Goal: Transaction & Acquisition: Download file/media

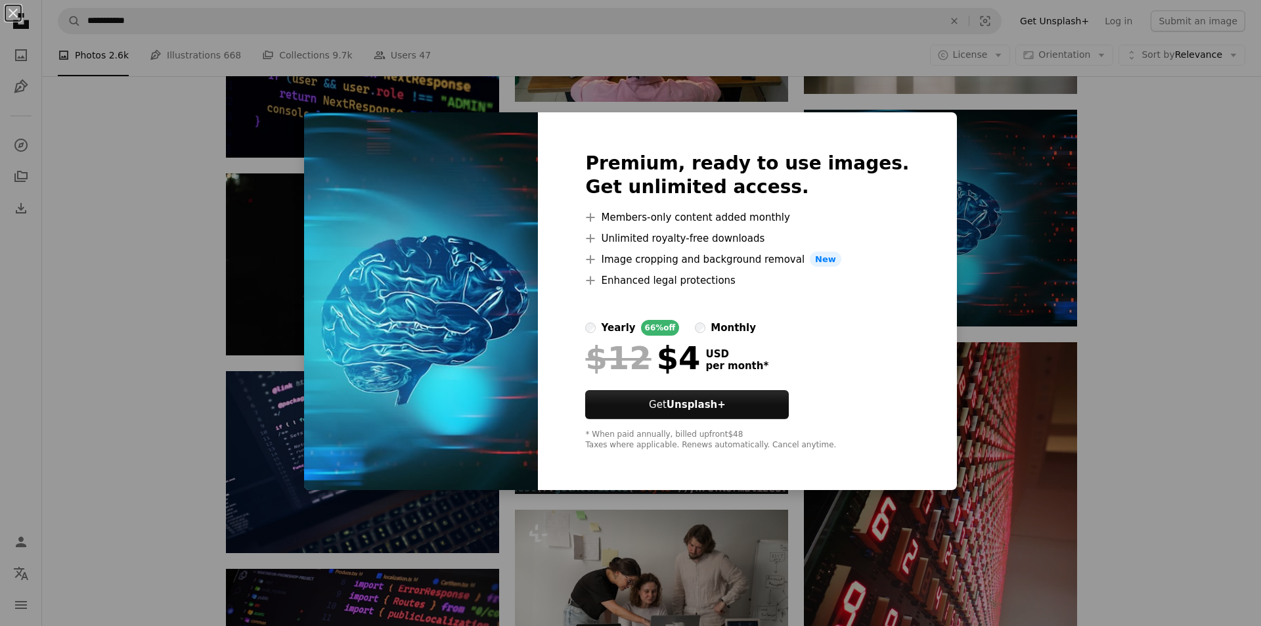
click at [998, 182] on div "An X shape Premium, ready to use images. Get unlimited access. A plus sign Memb…" at bounding box center [630, 313] width 1261 height 626
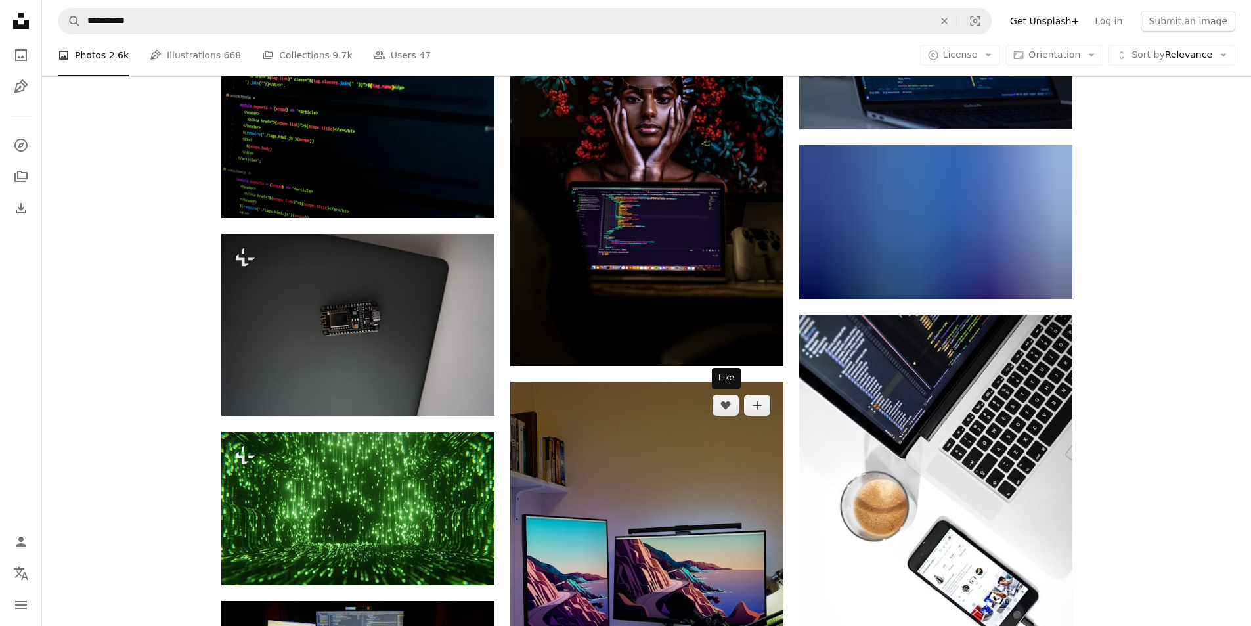
scroll to position [16288, 0]
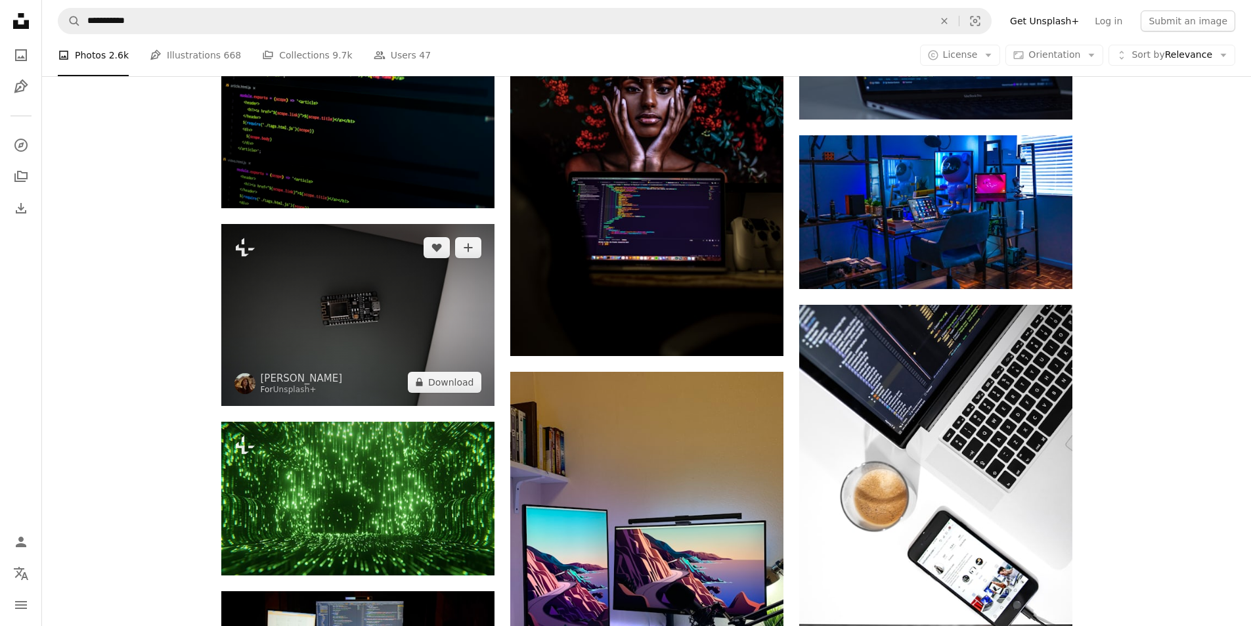
click at [377, 252] on img at bounding box center [357, 315] width 273 height 182
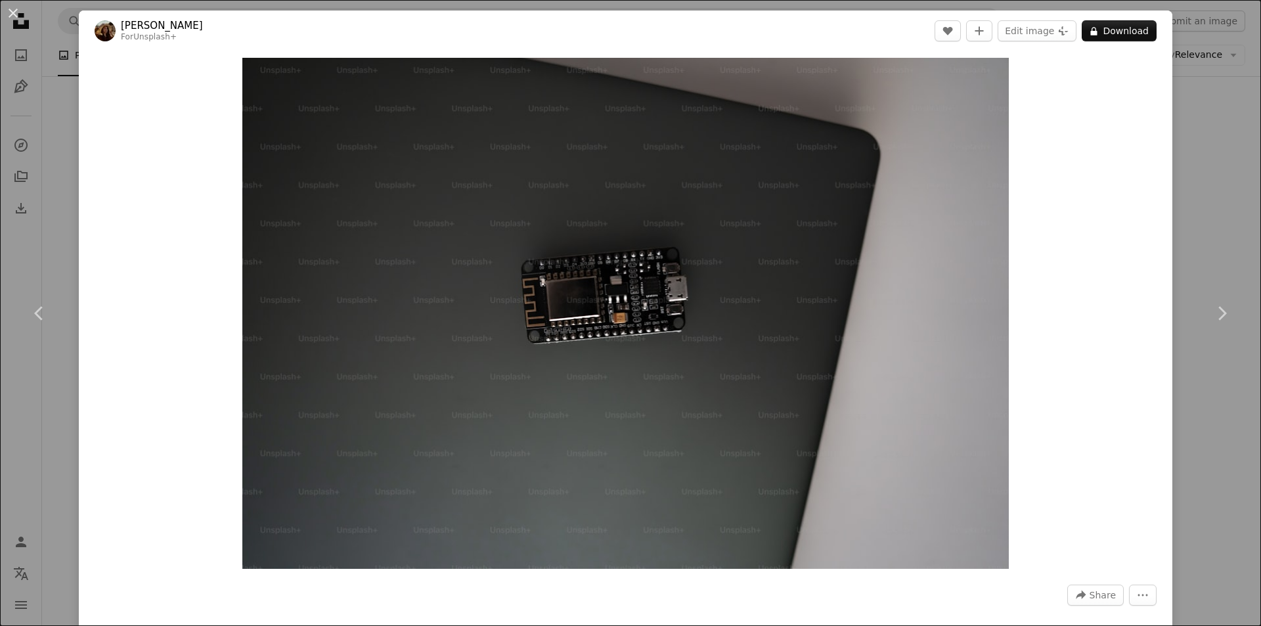
click at [1197, 92] on div "An X shape Chevron left Chevron right [PERSON_NAME] For Unsplash+ A heart A plu…" at bounding box center [630, 313] width 1261 height 626
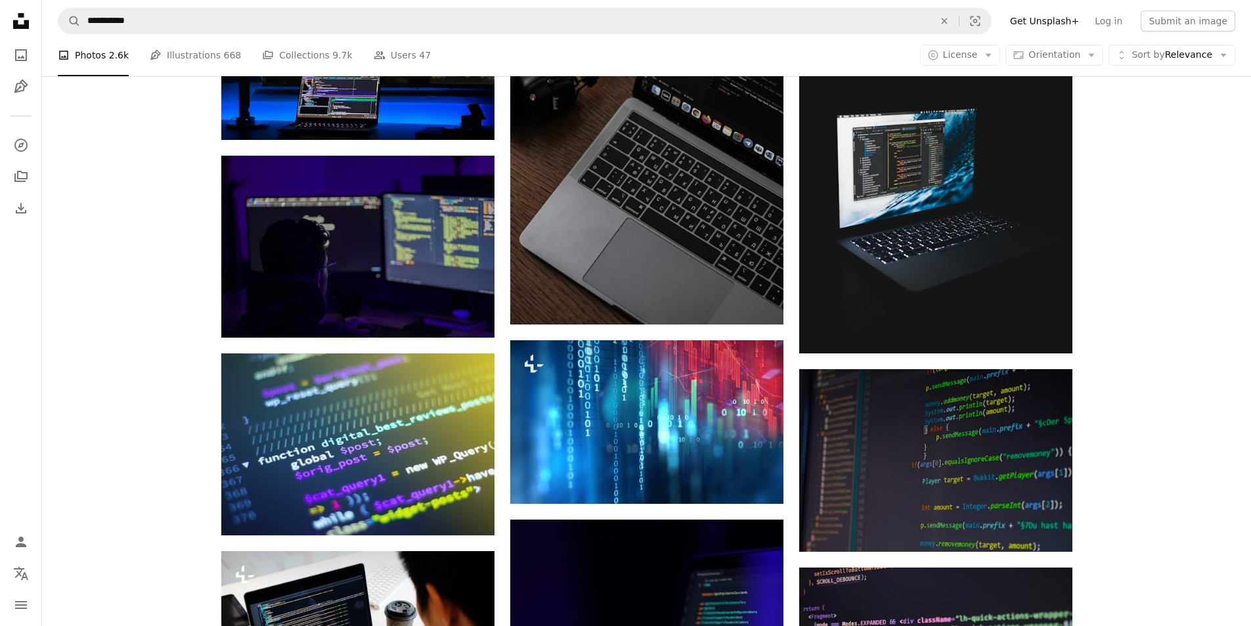
scroll to position [11642, 0]
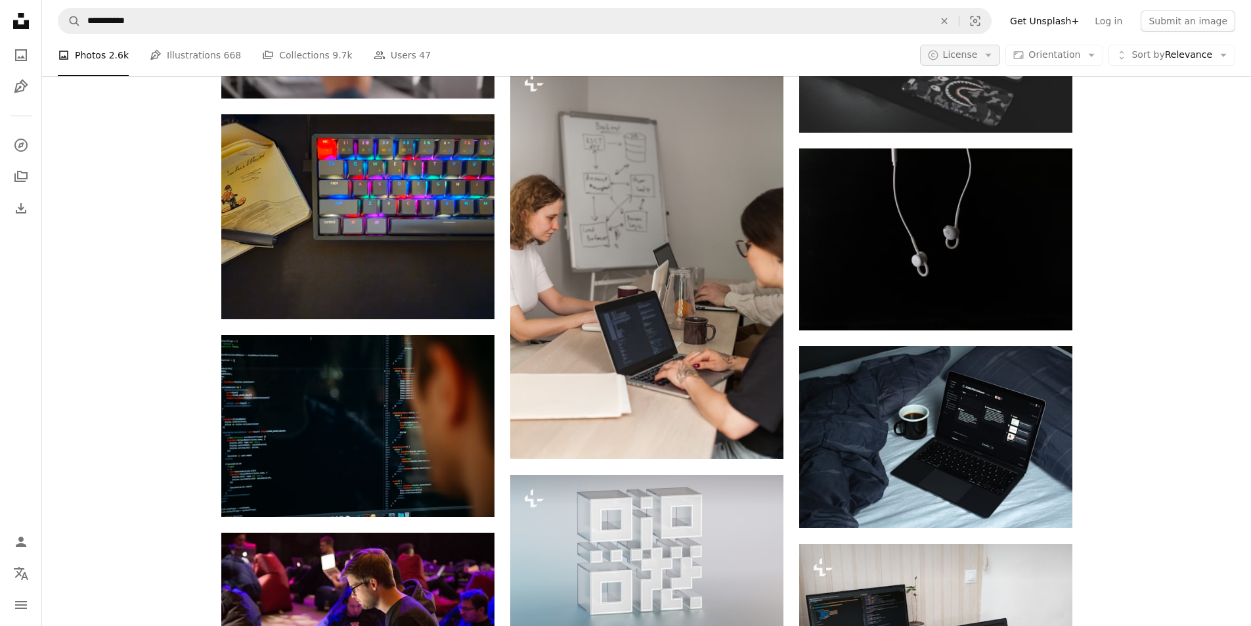
click at [994, 53] on icon "Arrow down" at bounding box center [989, 55] width 12 height 12
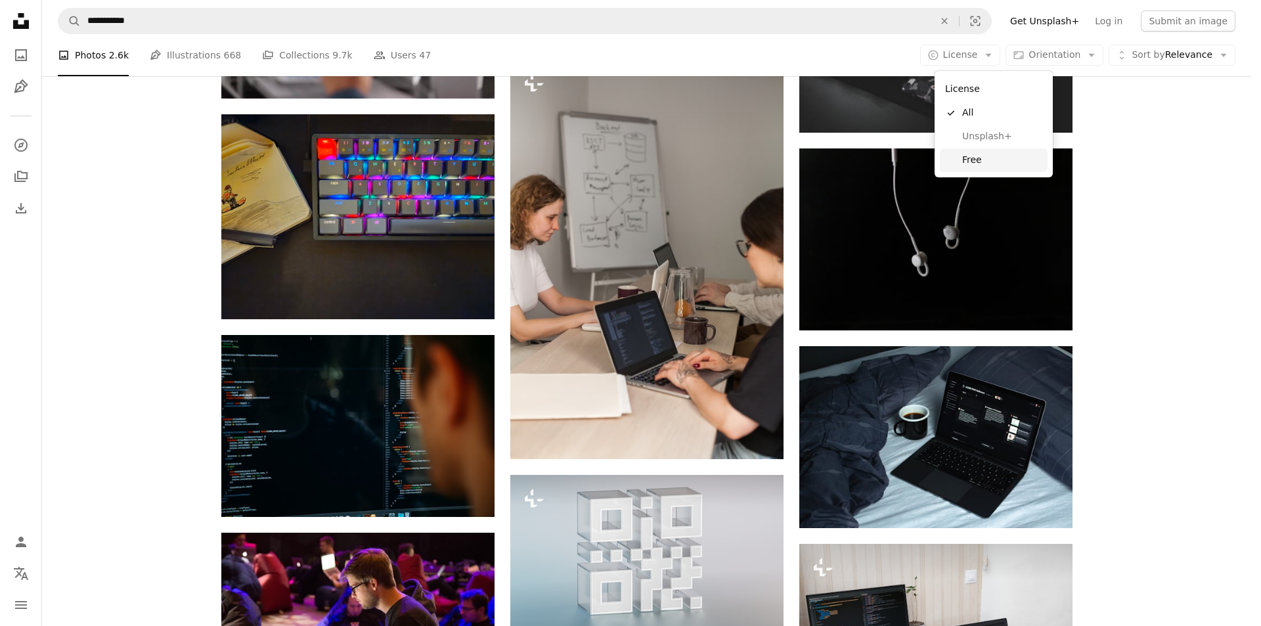
click at [979, 163] on span "Free" at bounding box center [1002, 160] width 80 height 13
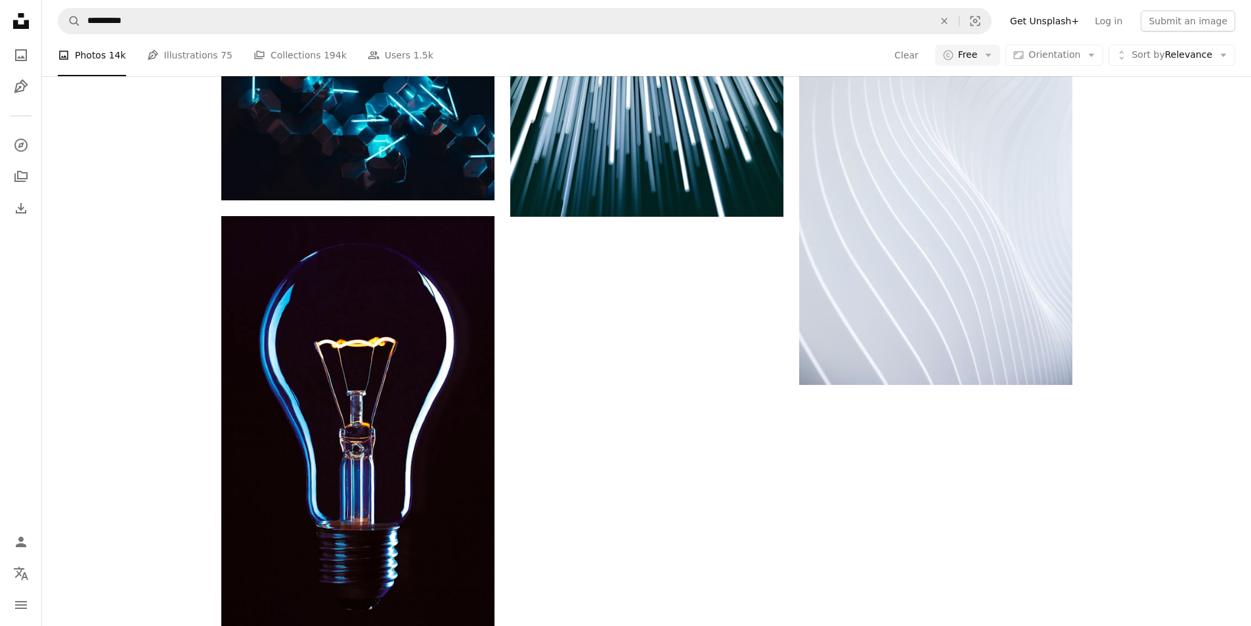
scroll to position [328, 0]
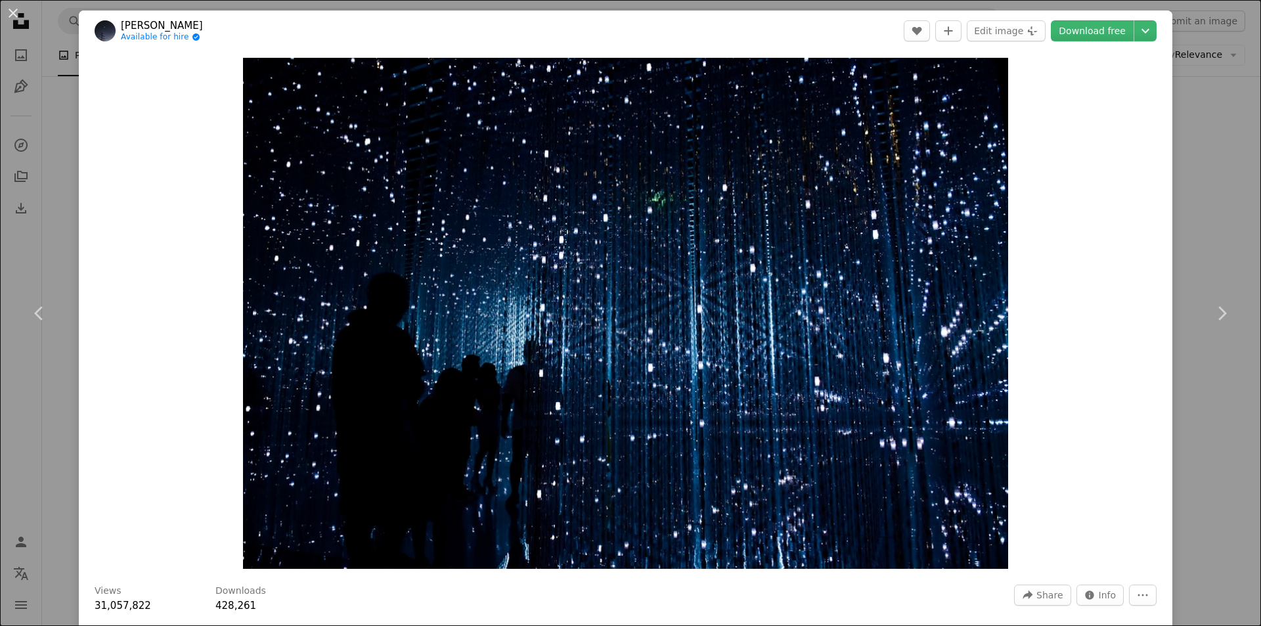
click at [1202, 136] on div "An X shape Chevron left Chevron right [PERSON_NAME] O Available for hire A chec…" at bounding box center [630, 313] width 1261 height 626
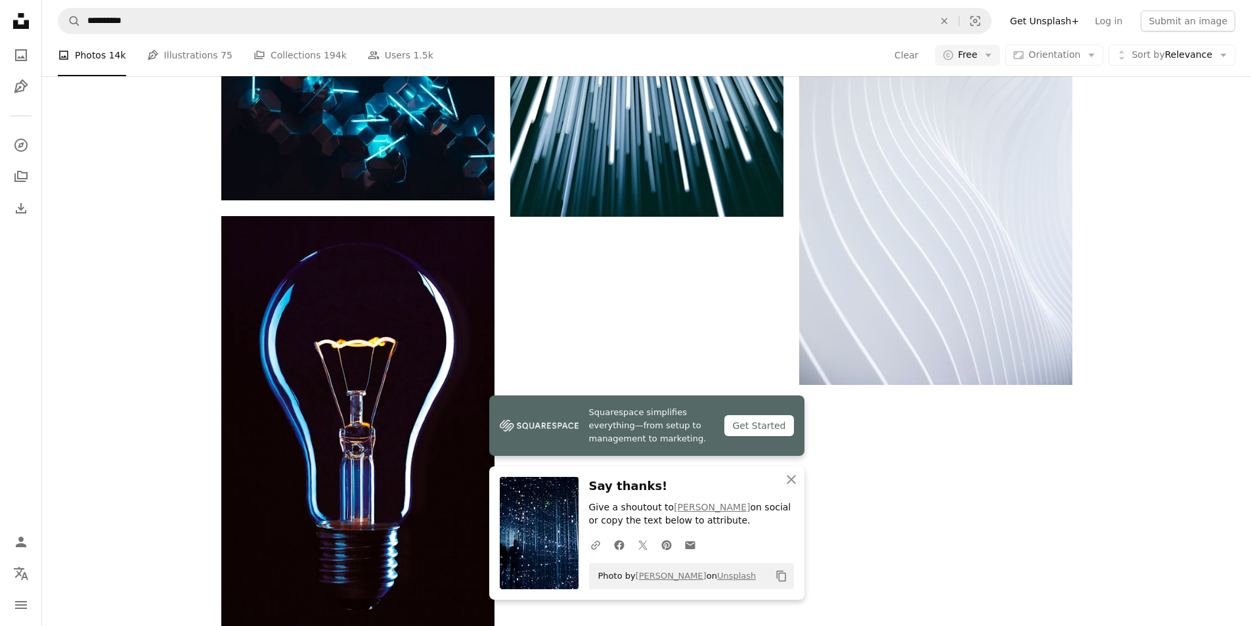
scroll to position [854, 0]
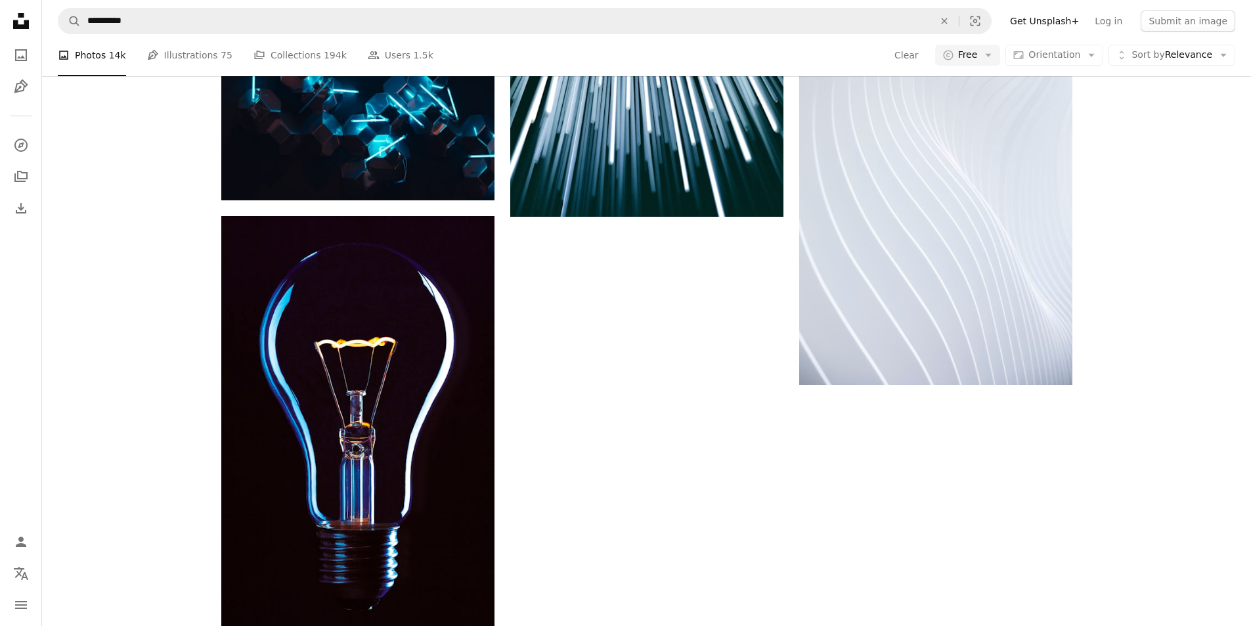
scroll to position [1642, 0]
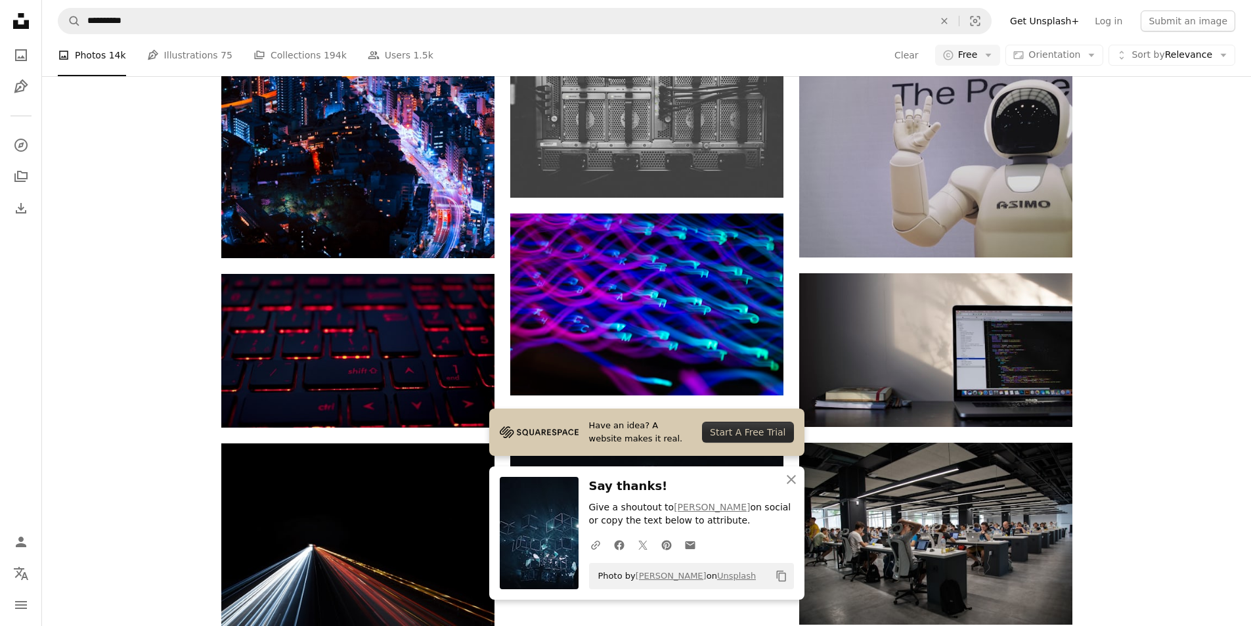
scroll to position [2167, 0]
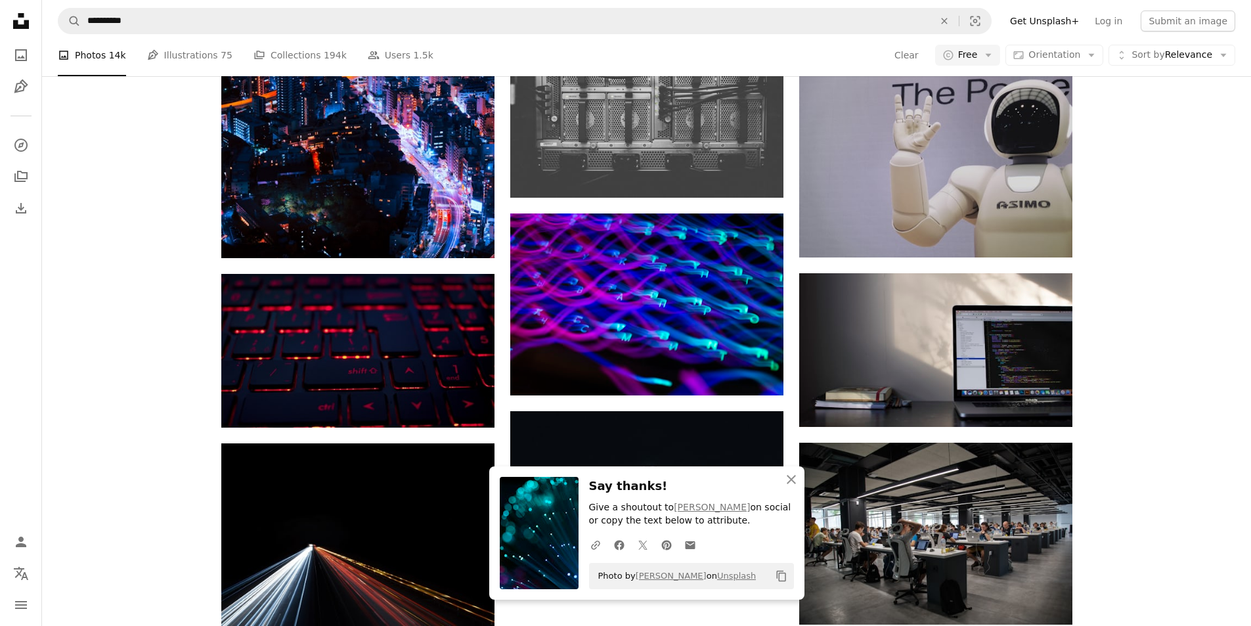
scroll to position [1970, 0]
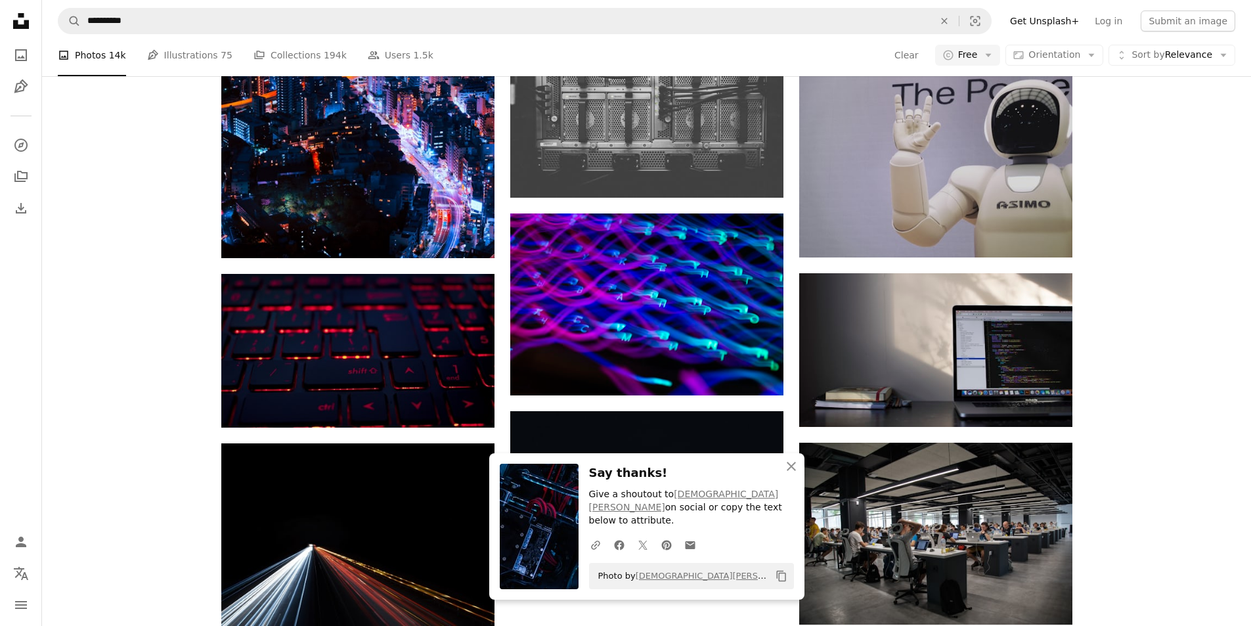
scroll to position [1773, 0]
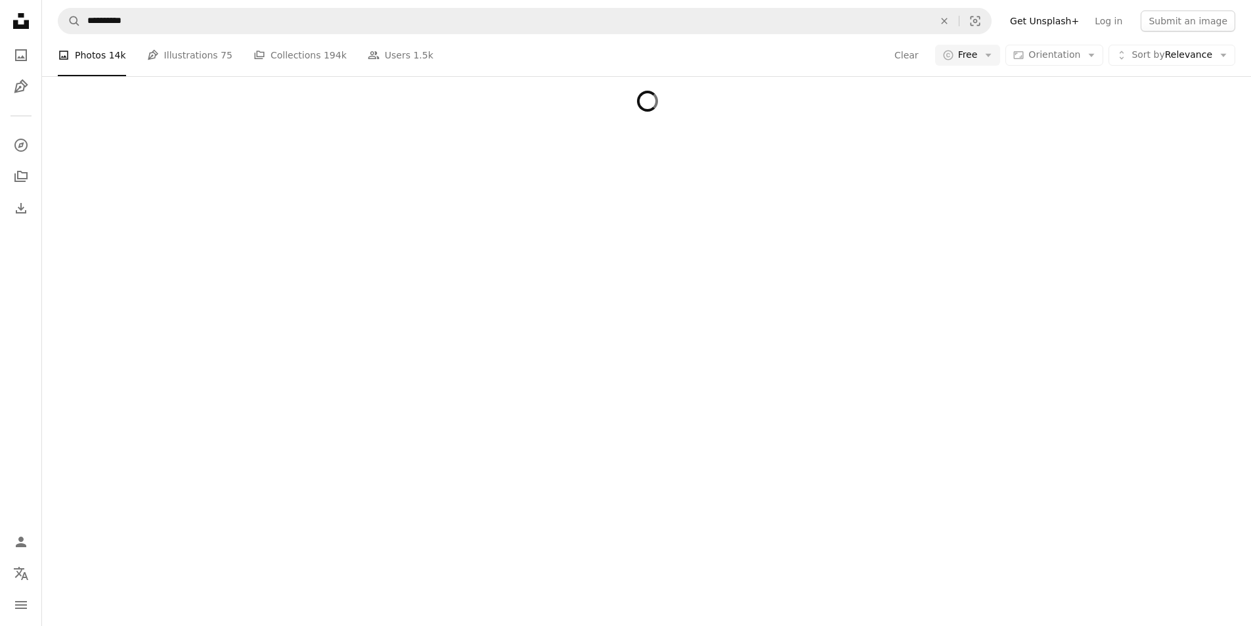
scroll to position [2955, 0]
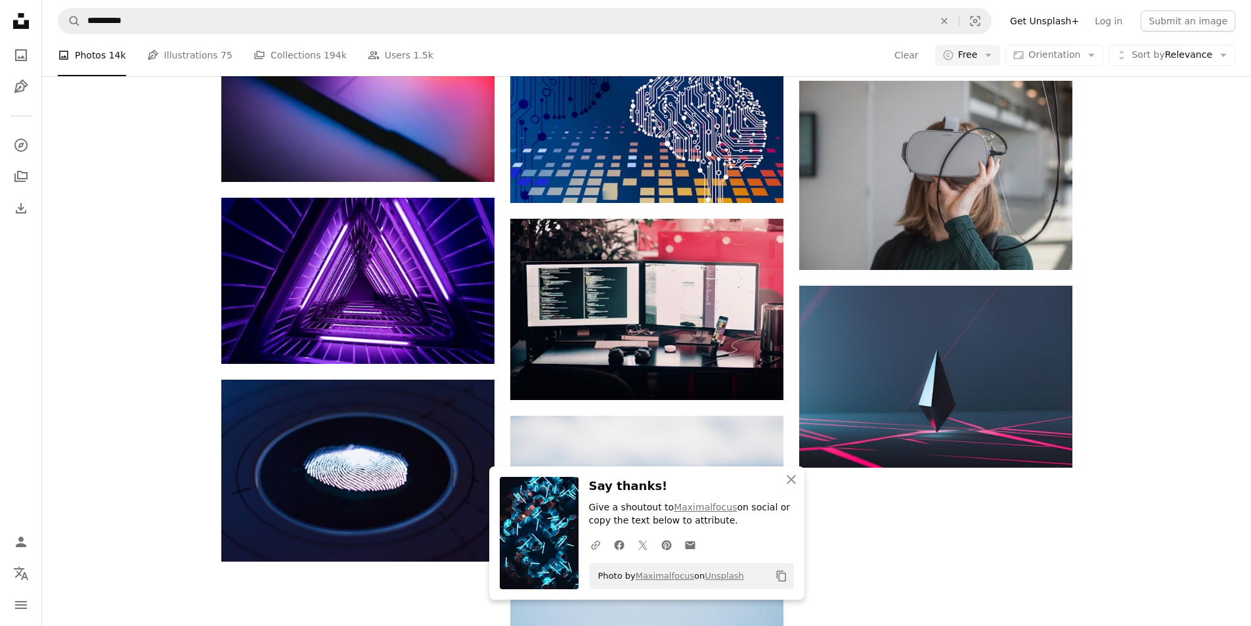
scroll to position [3678, 0]
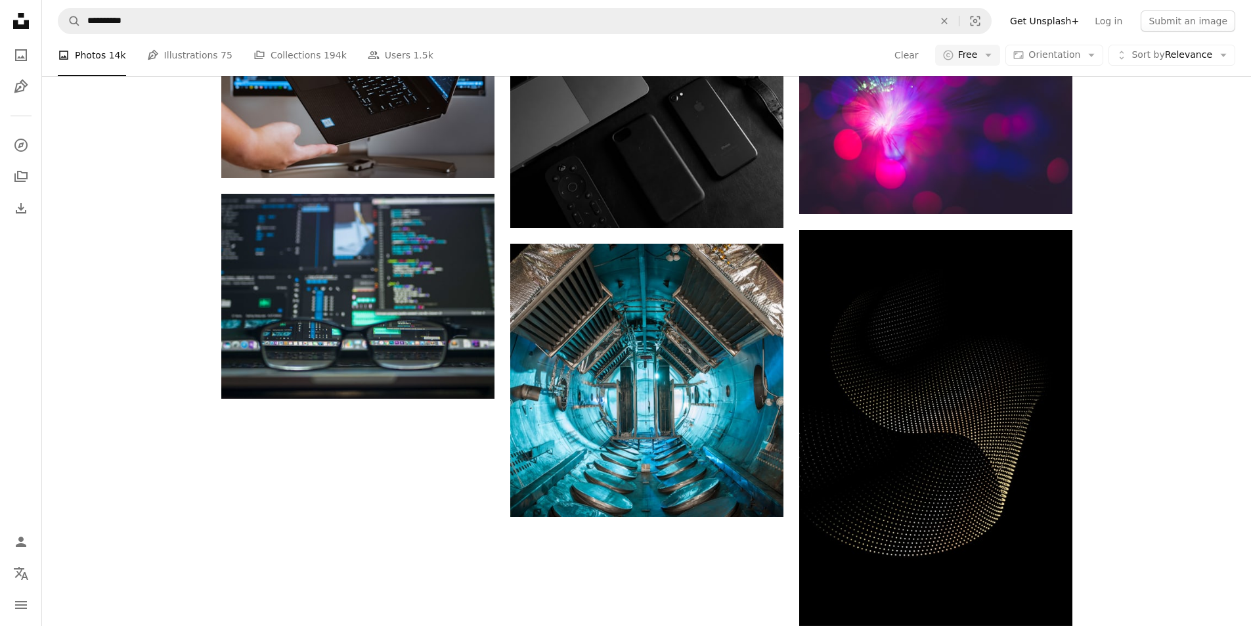
scroll to position [5911, 0]
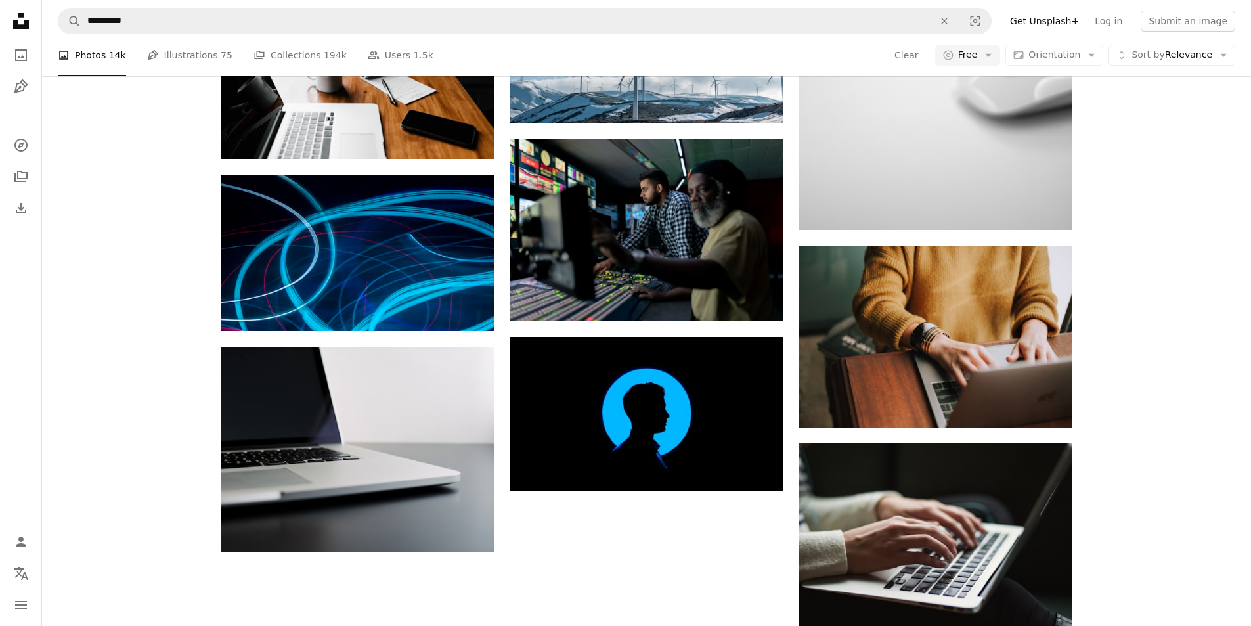
scroll to position [7356, 0]
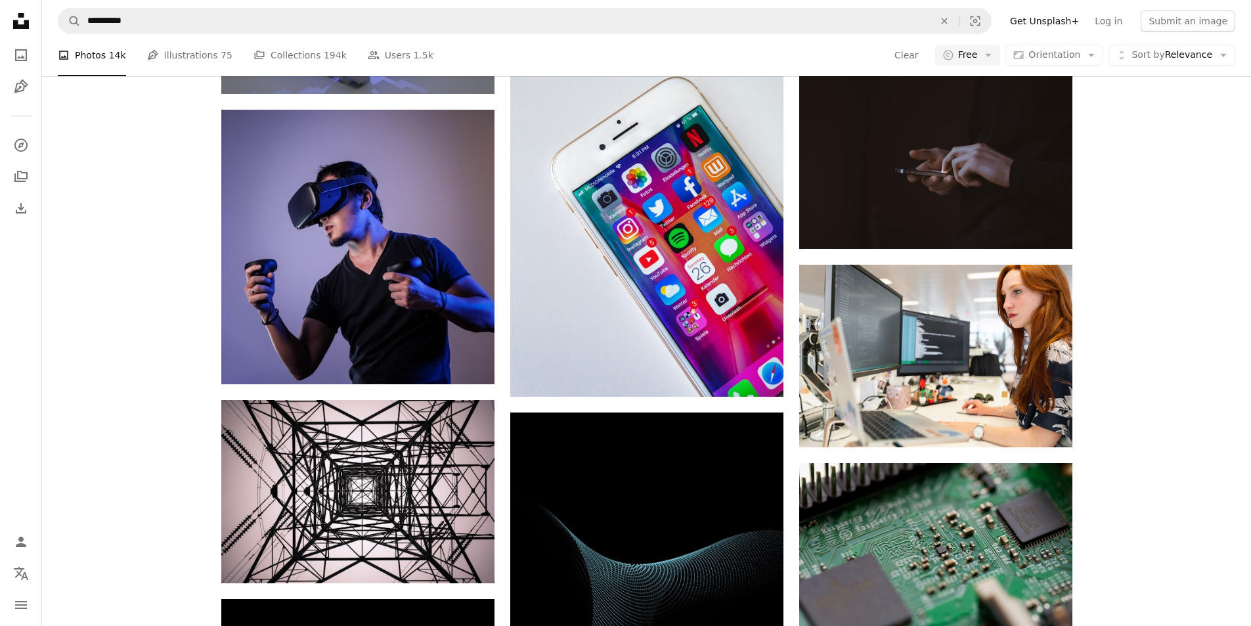
scroll to position [10049, 0]
click at [469, 77] on icon "Arrow pointing down" at bounding box center [468, 70] width 11 height 16
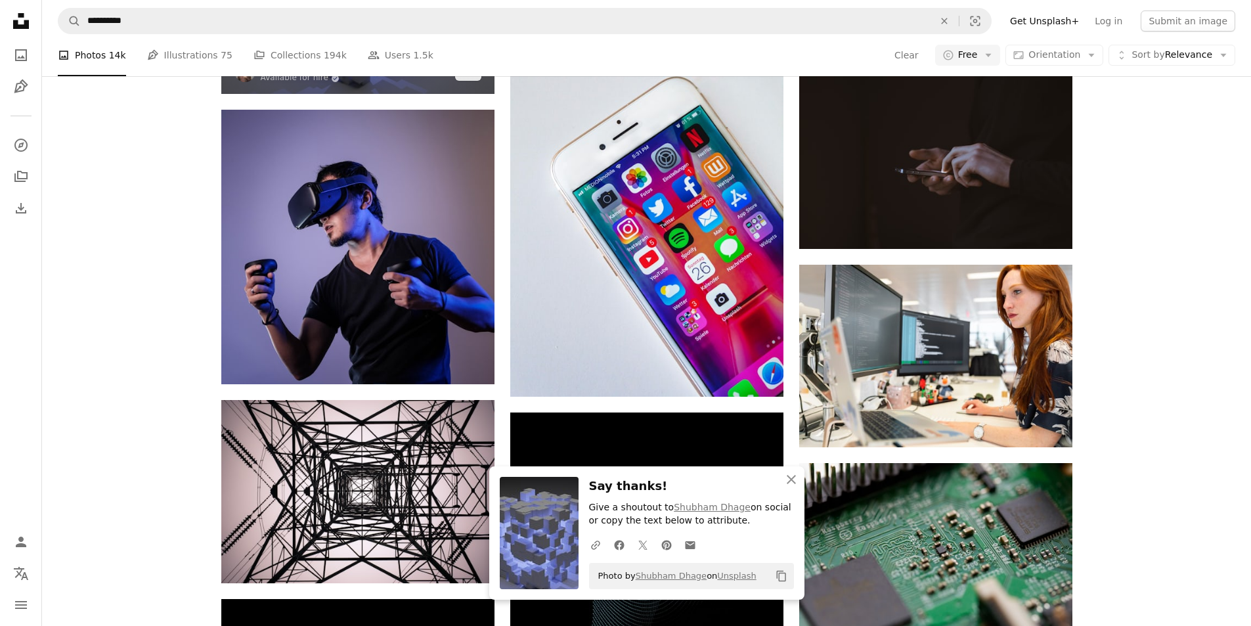
scroll to position [12150, 0]
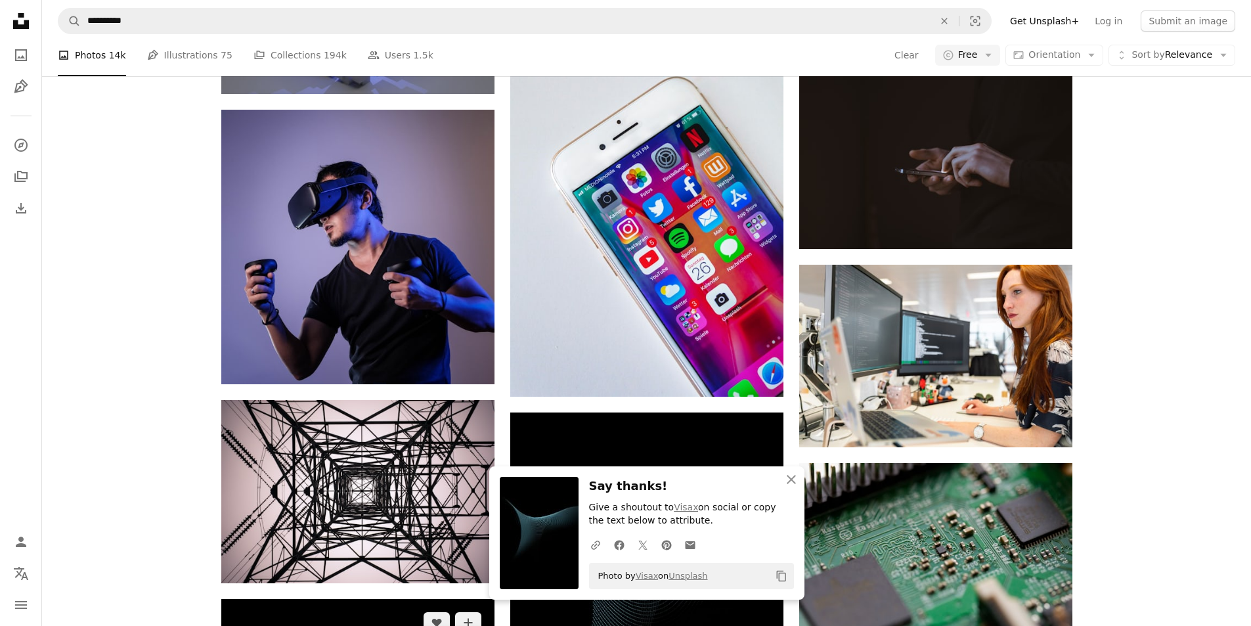
drag, startPoint x: 469, startPoint y: 466, endPoint x: 483, endPoint y: 442, distance: 28.3
drag, startPoint x: 797, startPoint y: 479, endPoint x: 814, endPoint y: 463, distance: 24.2
click at [797, 479] on icon "An X shape" at bounding box center [792, 480] width 16 height 16
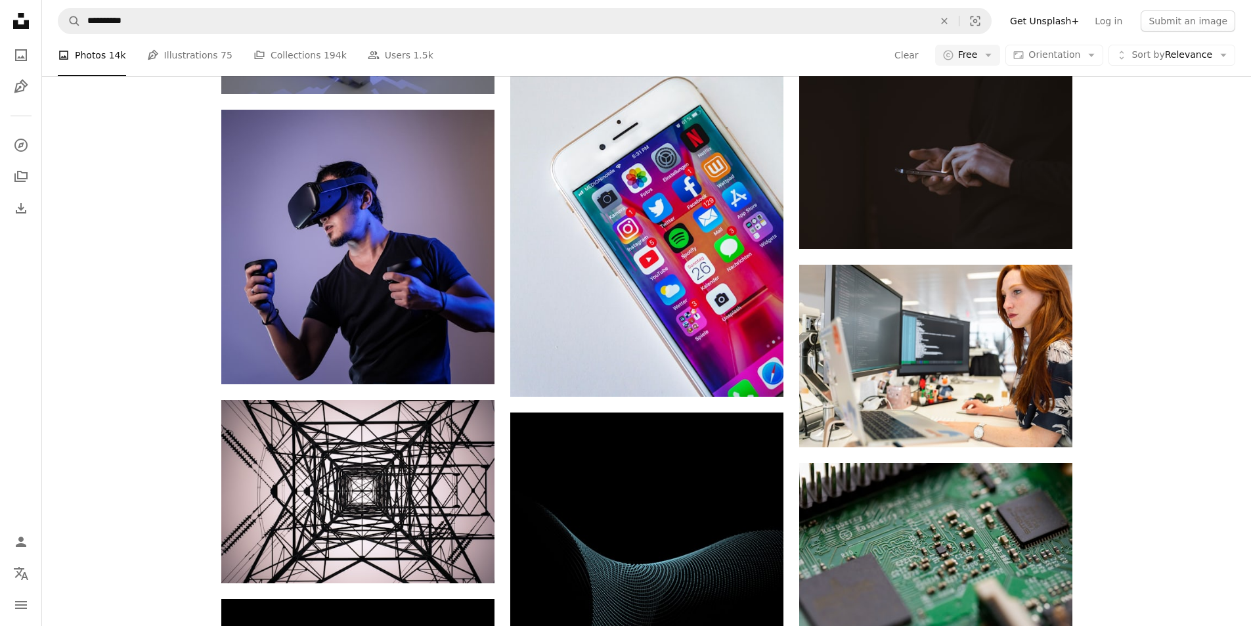
scroll to position [13727, 0]
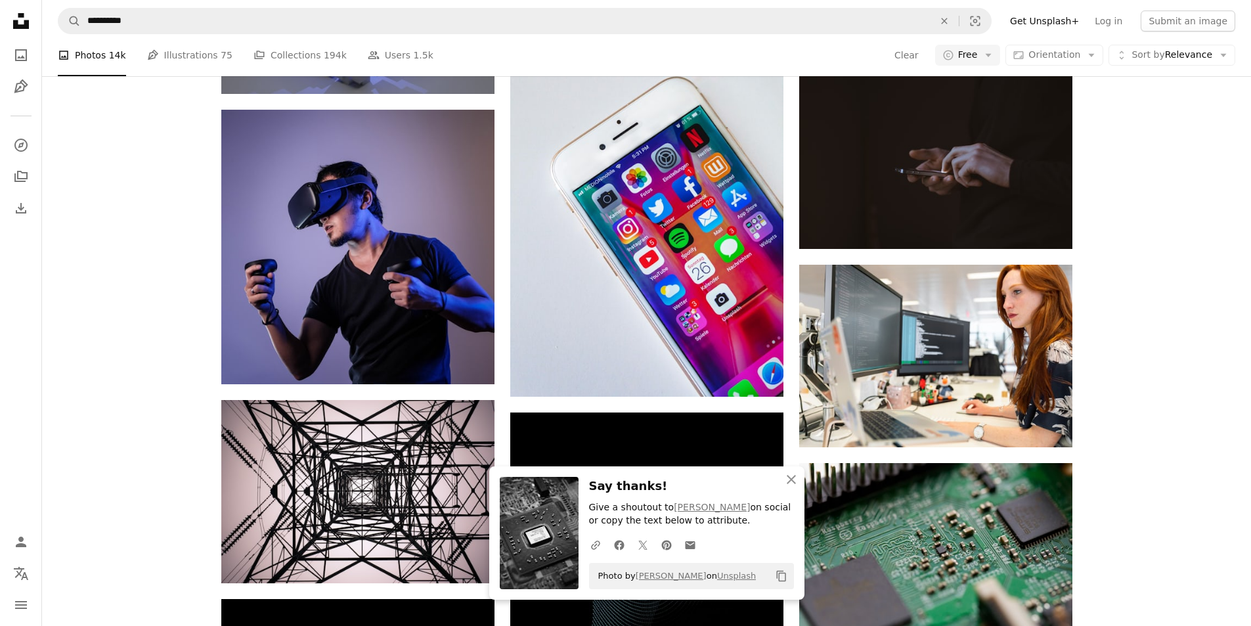
scroll to position [16288, 0]
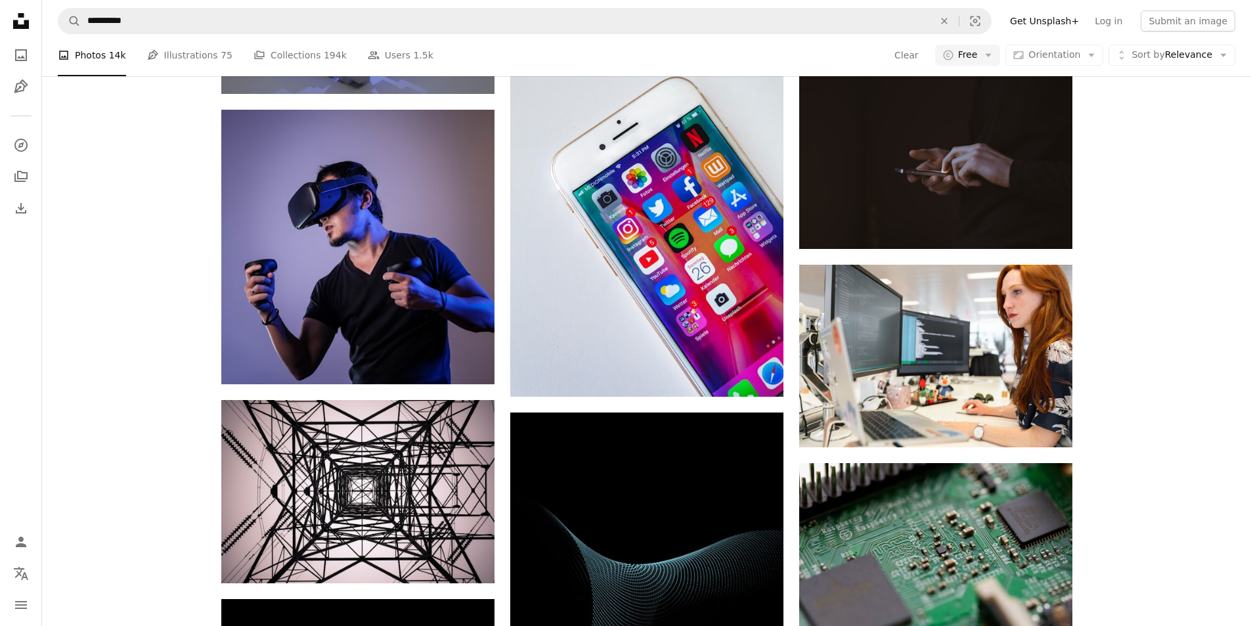
scroll to position [18258, 0]
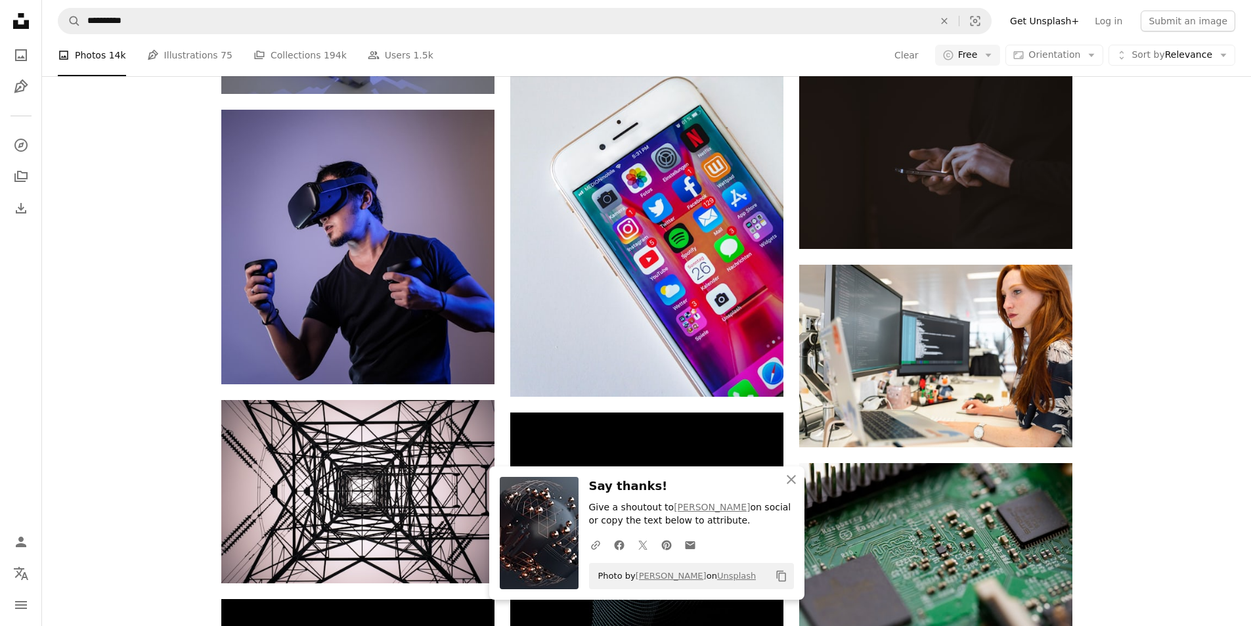
scroll to position [23644, 0]
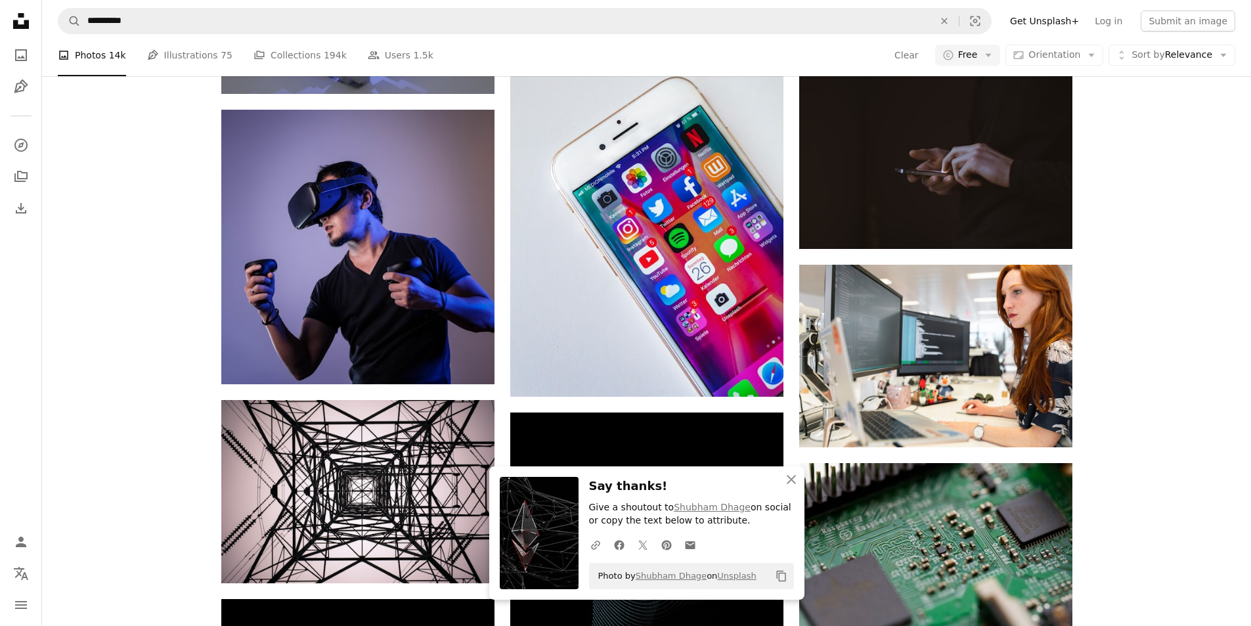
scroll to position [28044, 0]
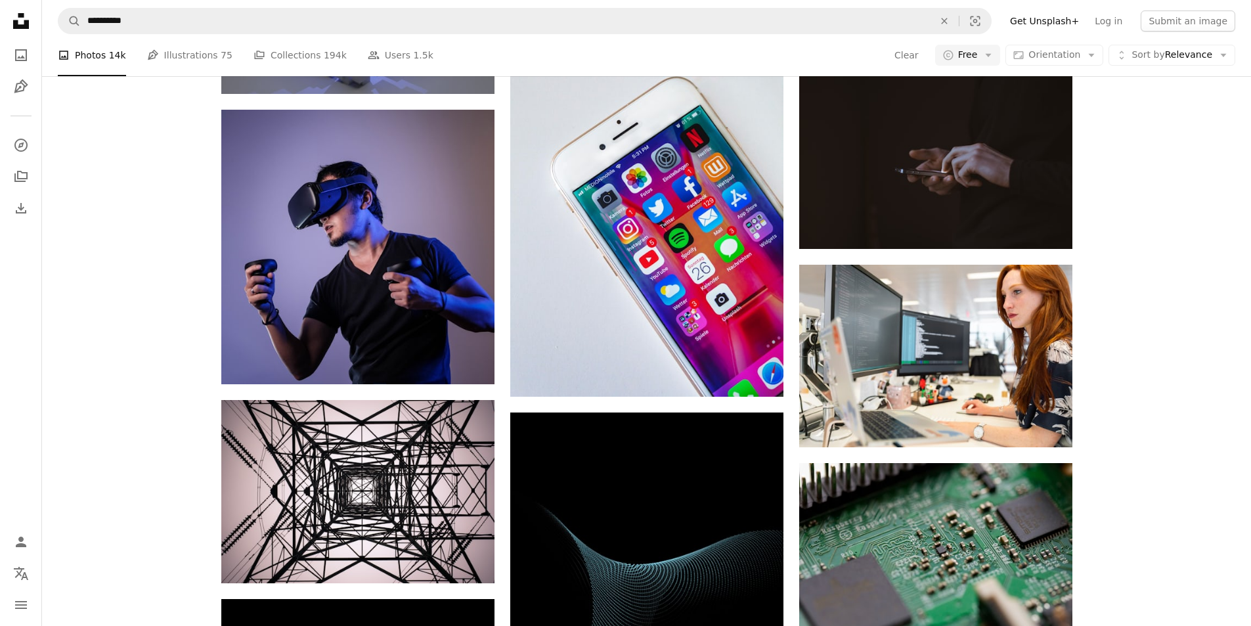
scroll to position [29226, 0]
